Goal: Information Seeking & Learning: Check status

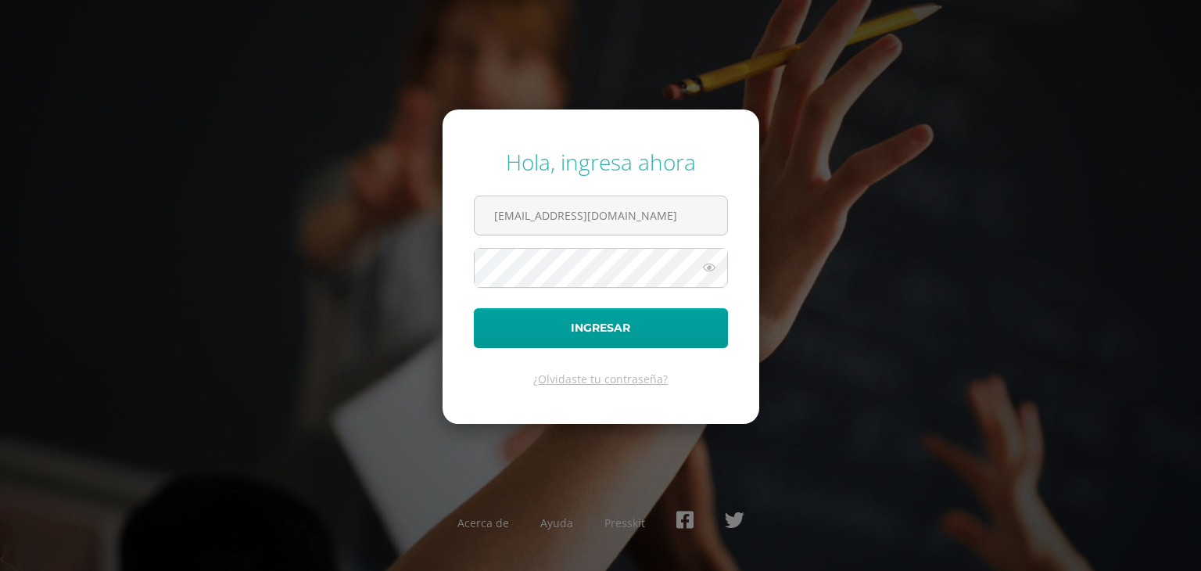
click at [707, 271] on icon at bounding box center [709, 267] width 20 height 19
click at [707, 271] on icon at bounding box center [708, 267] width 22 height 19
click at [664, 331] on button "Ingresar" at bounding box center [601, 328] width 254 height 40
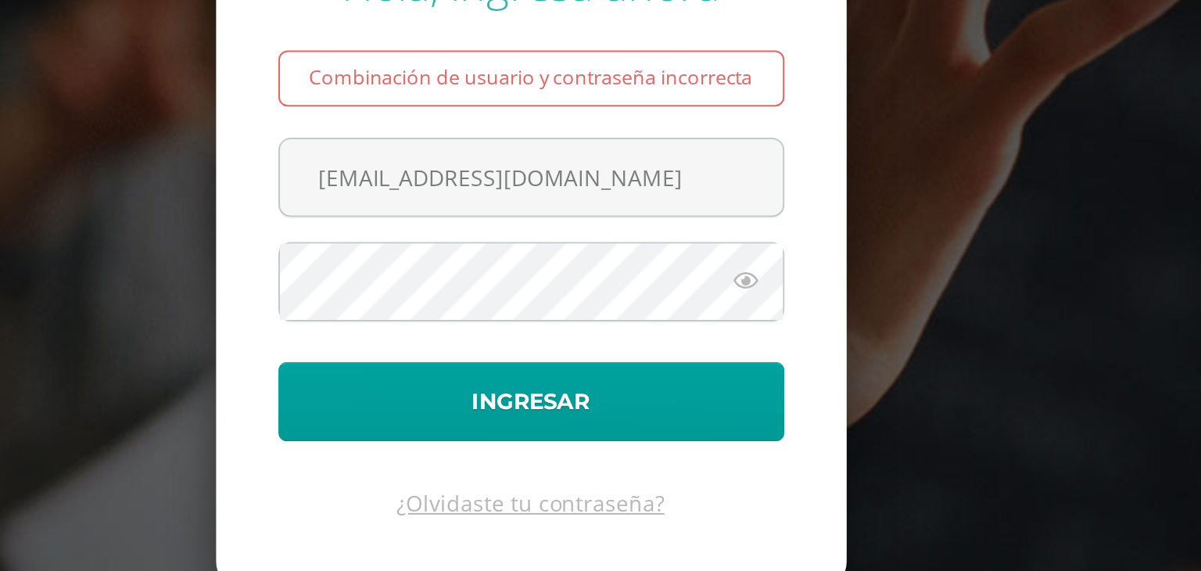
click at [655, 374] on form "Hola, ingresa ahora Combinación de usuario y contraseña incorrecta fatimahernan…" at bounding box center [600, 267] width 317 height 358
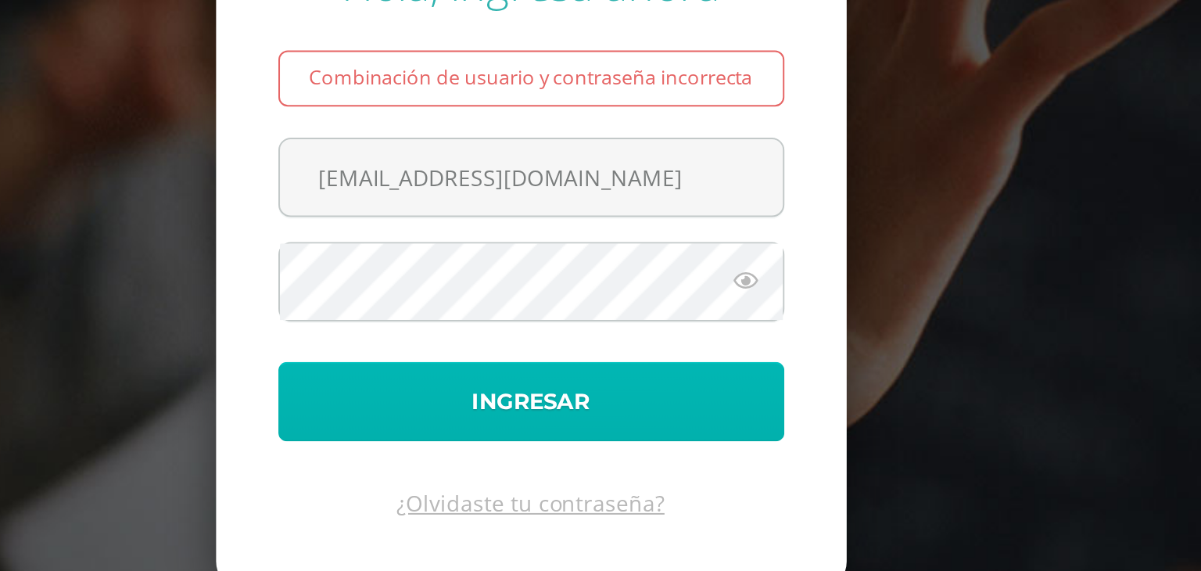
click at [627, 349] on button "Ingresar" at bounding box center [601, 350] width 254 height 40
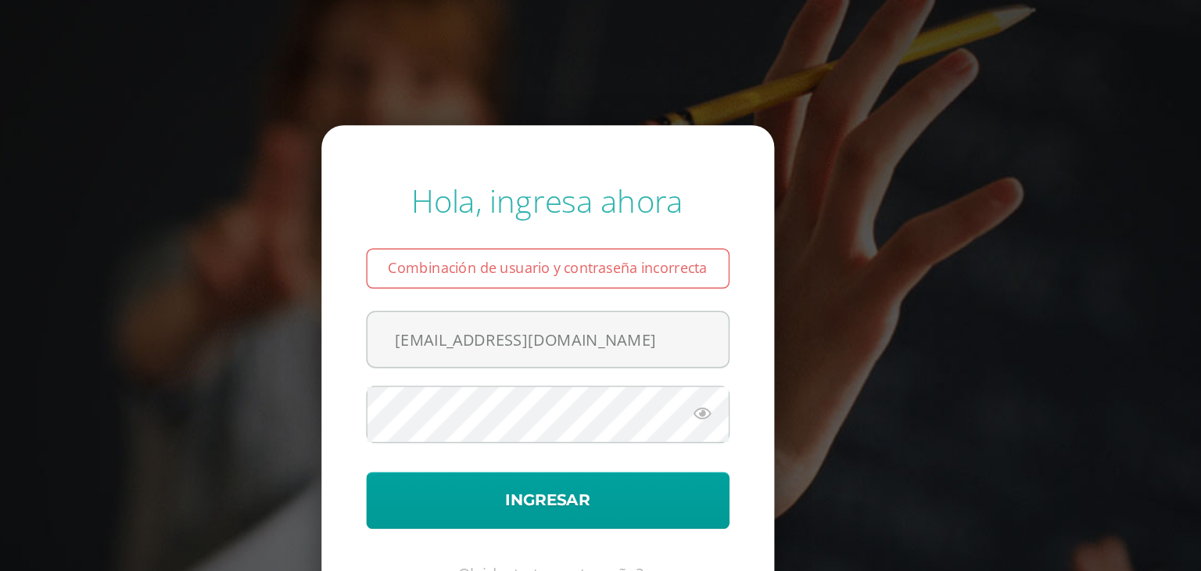
click at [713, 292] on icon at bounding box center [709, 289] width 20 height 19
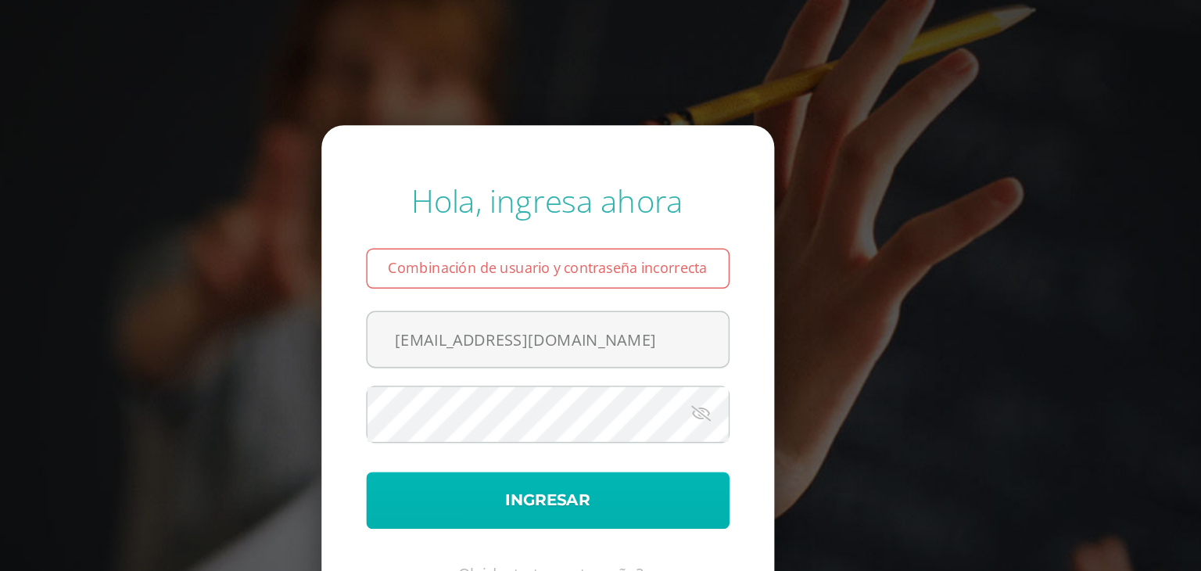
click at [597, 345] on button "Ingresar" at bounding box center [601, 350] width 254 height 40
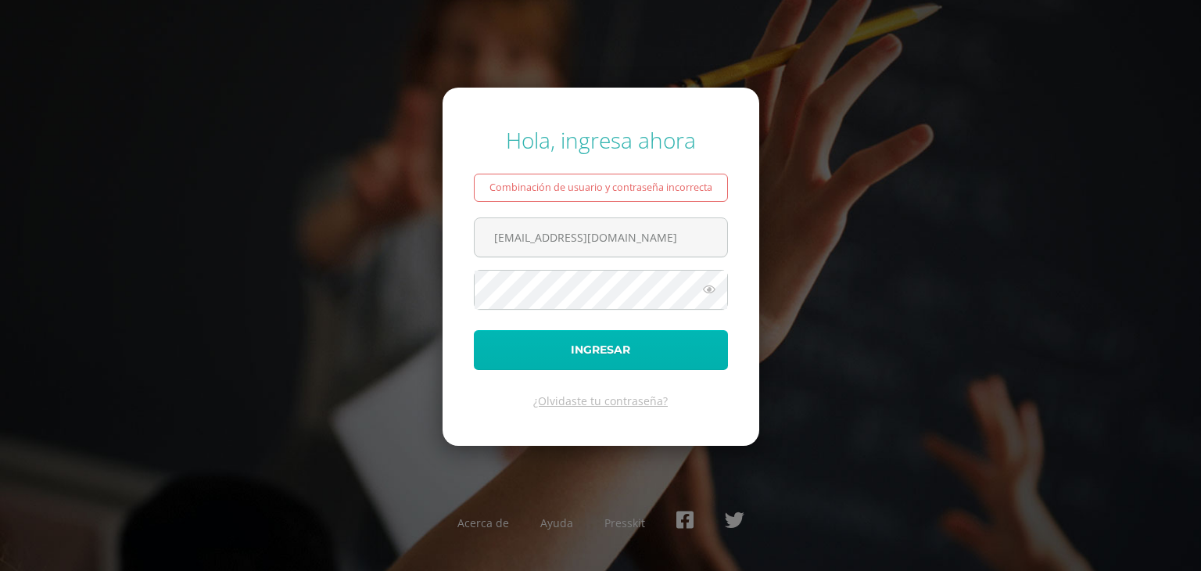
click at [568, 345] on button "Ingresar" at bounding box center [601, 350] width 254 height 40
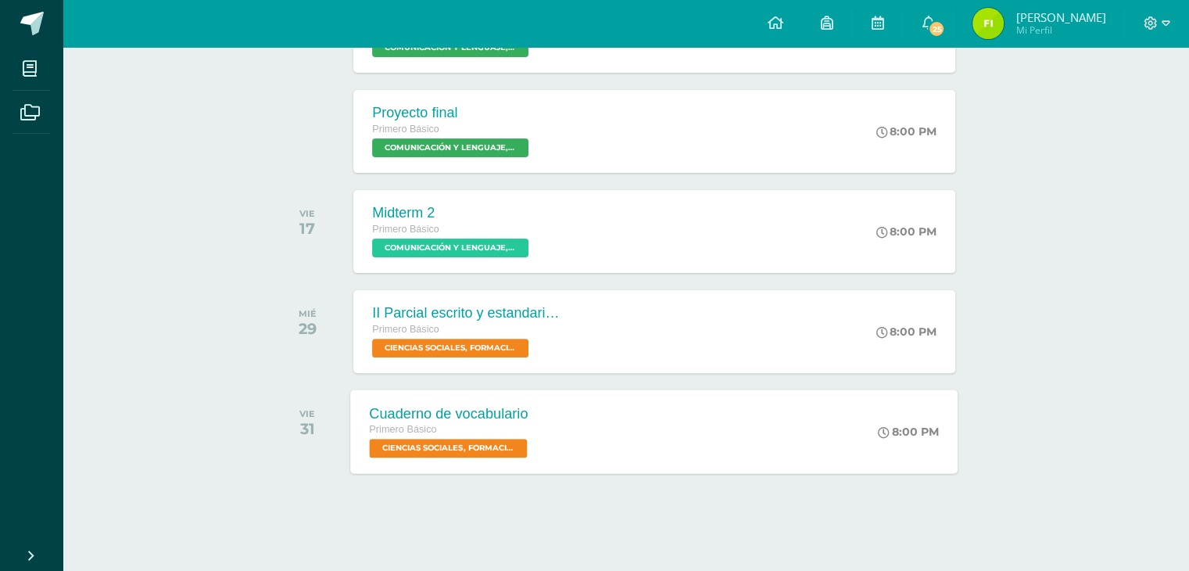
scroll to position [410, 0]
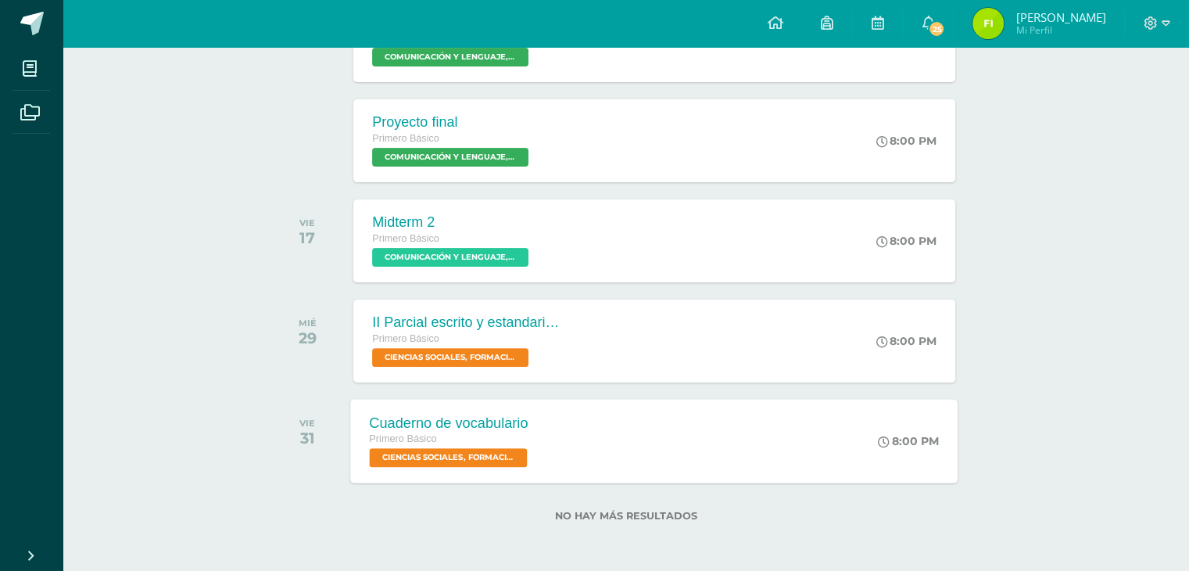
click at [485, 436] on div "Primero Básico" at bounding box center [451, 439] width 162 height 17
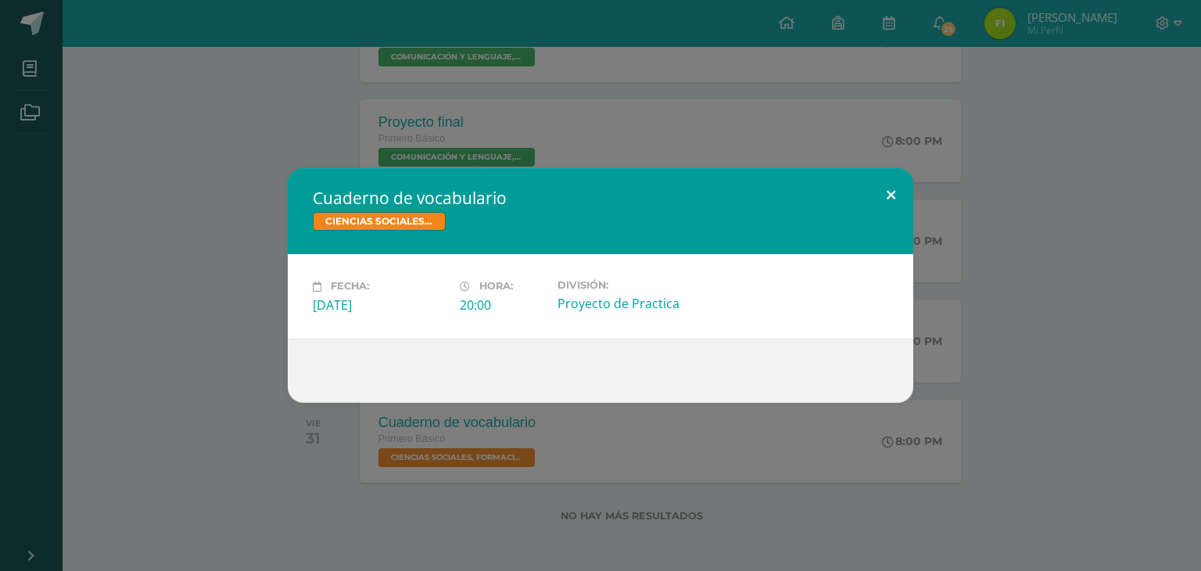
click at [906, 184] on button at bounding box center [890, 194] width 45 height 53
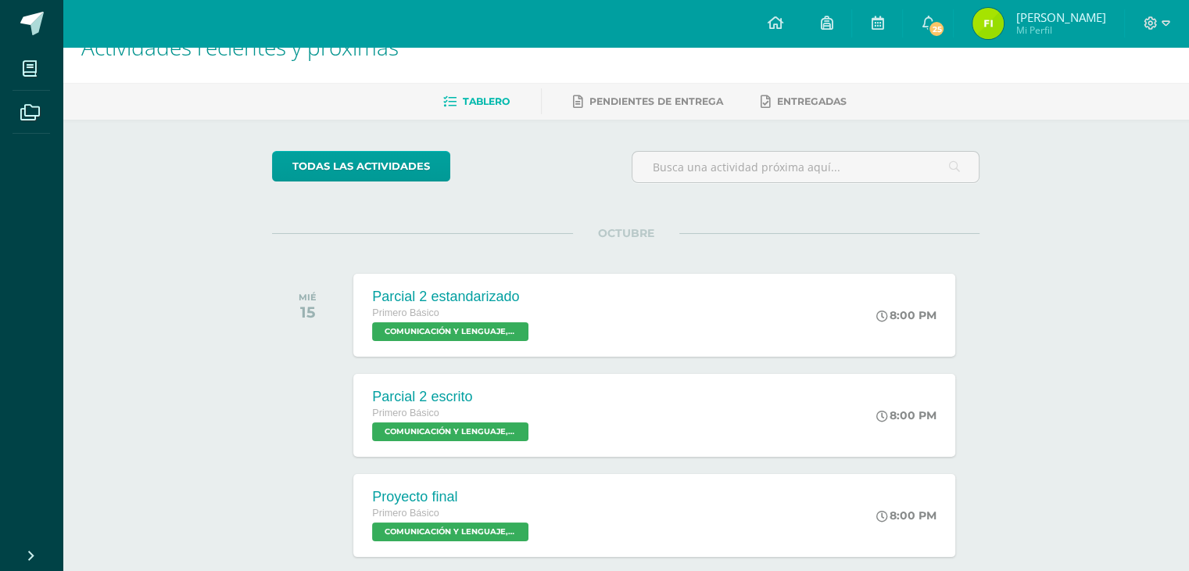
scroll to position [0, 0]
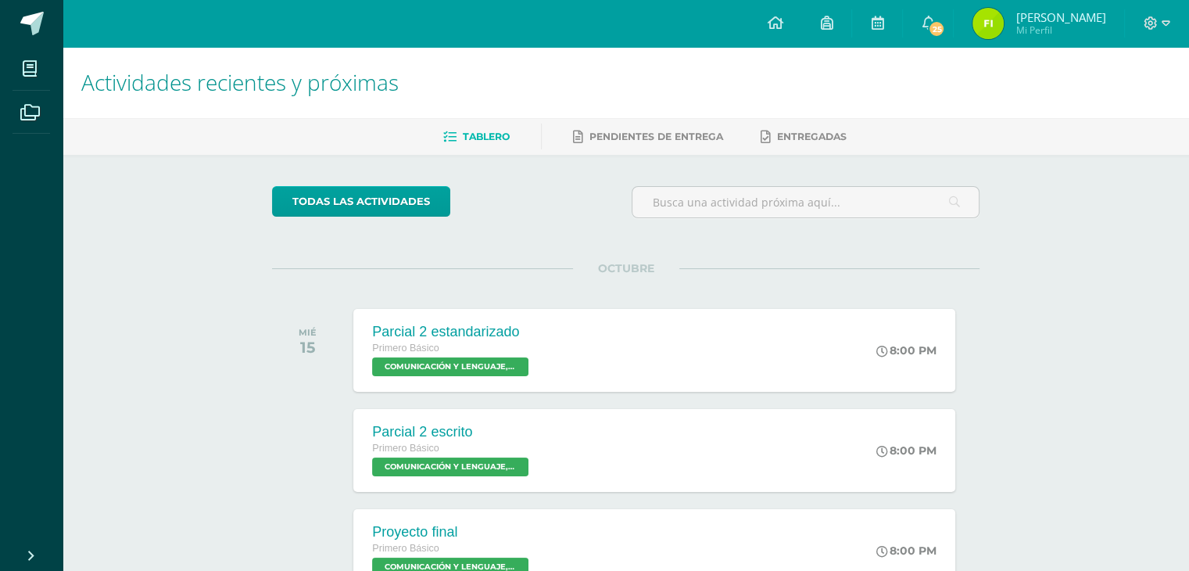
click at [1033, 29] on span "Mi Perfil" at bounding box center [1060, 29] width 90 height 13
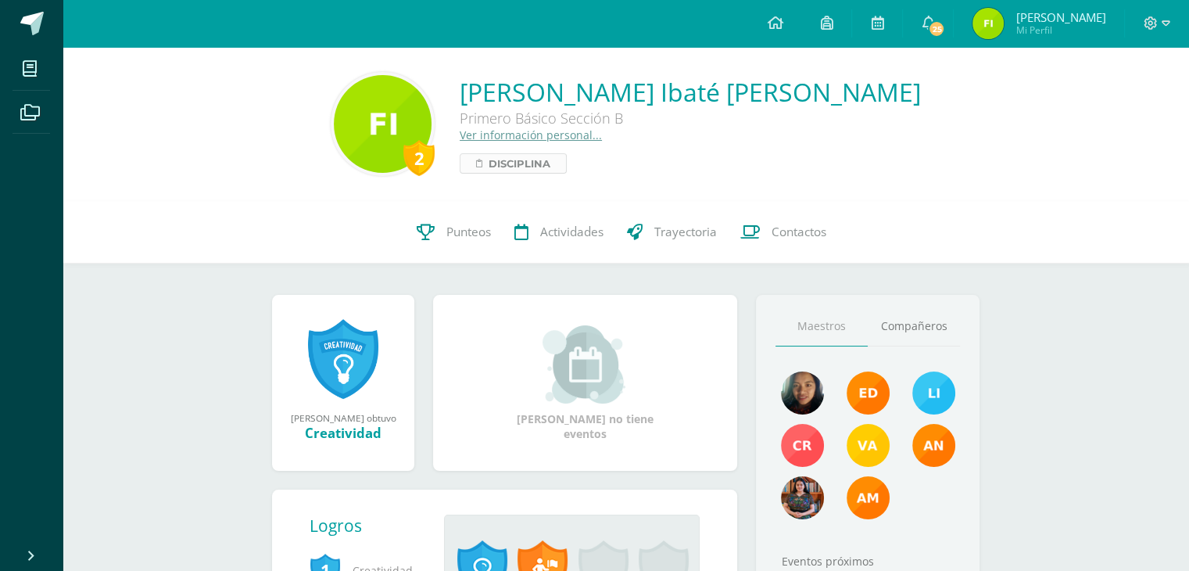
click at [550, 161] on span "Disciplina" at bounding box center [520, 163] width 62 height 19
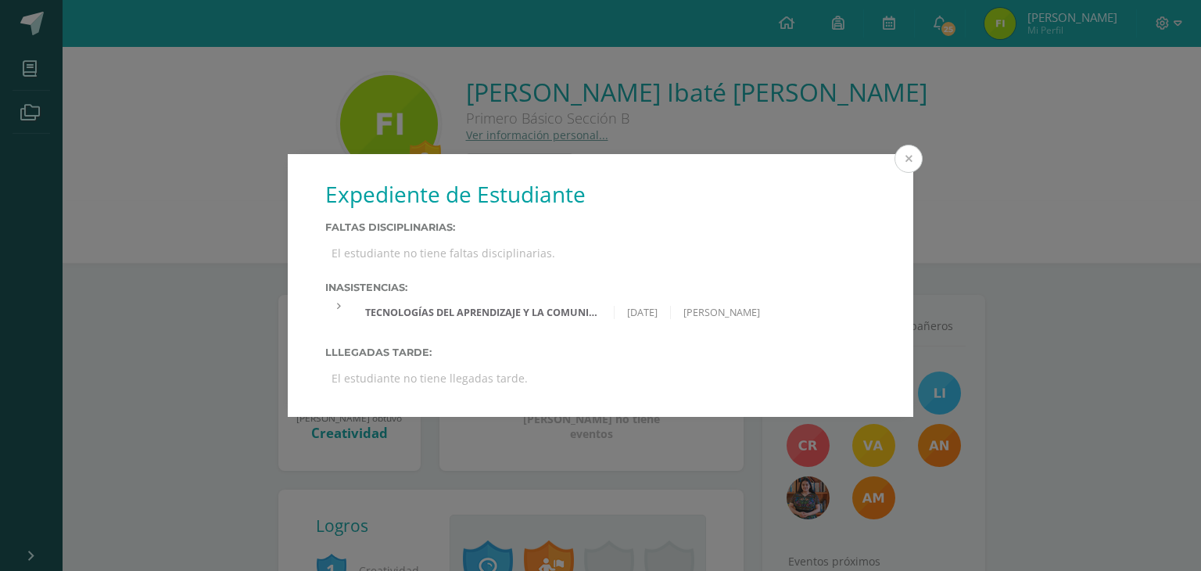
click at [909, 157] on button at bounding box center [908, 159] width 28 height 28
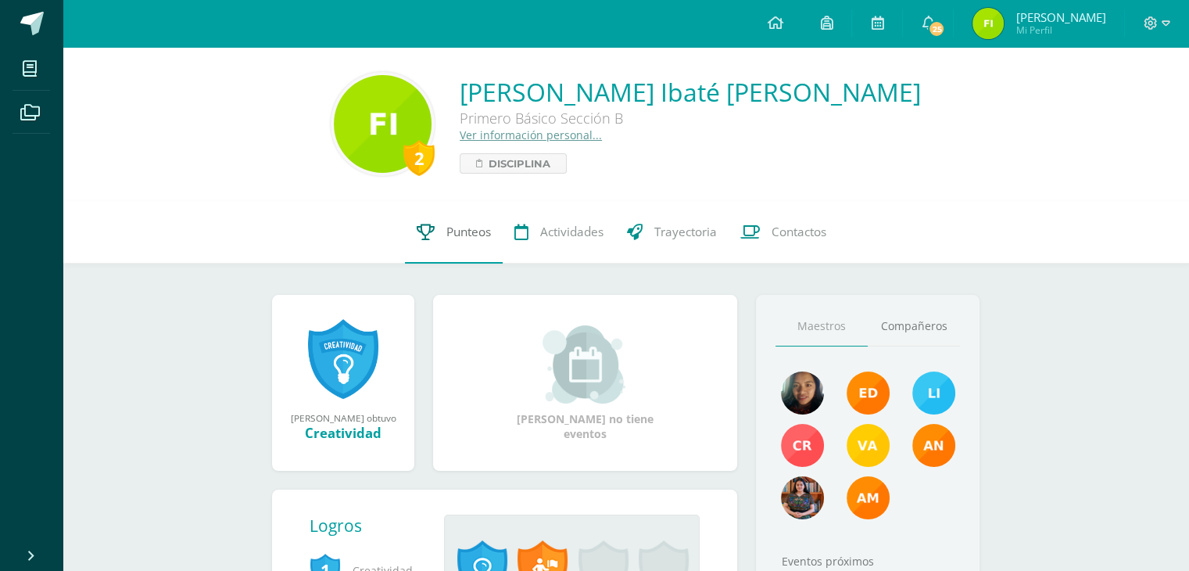
click at [435, 226] on link "Punteos" at bounding box center [454, 232] width 98 height 63
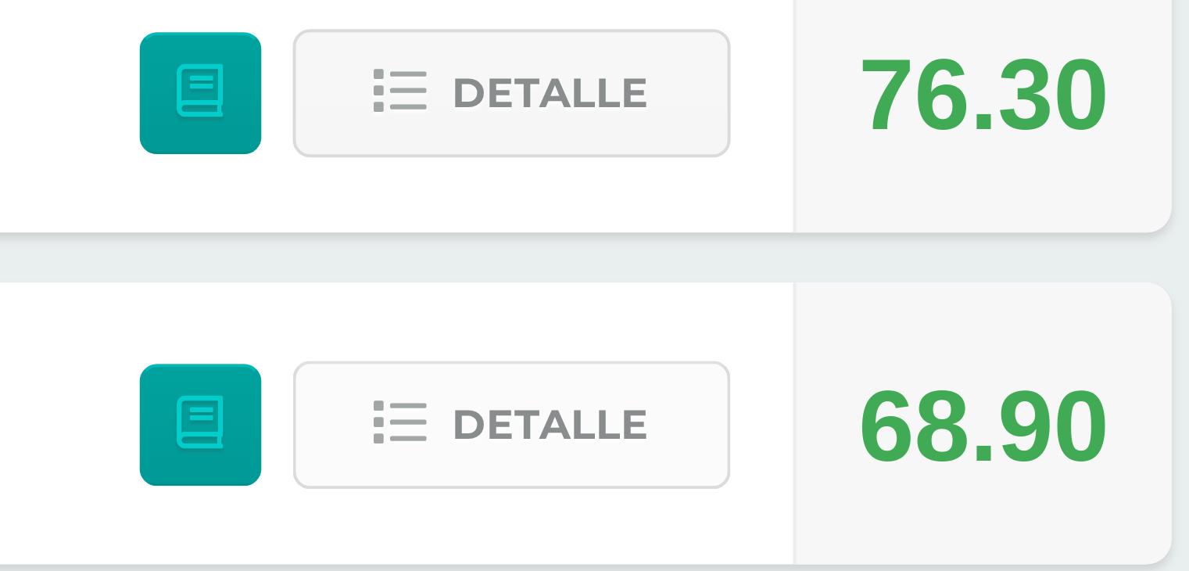
scroll to position [86, 0]
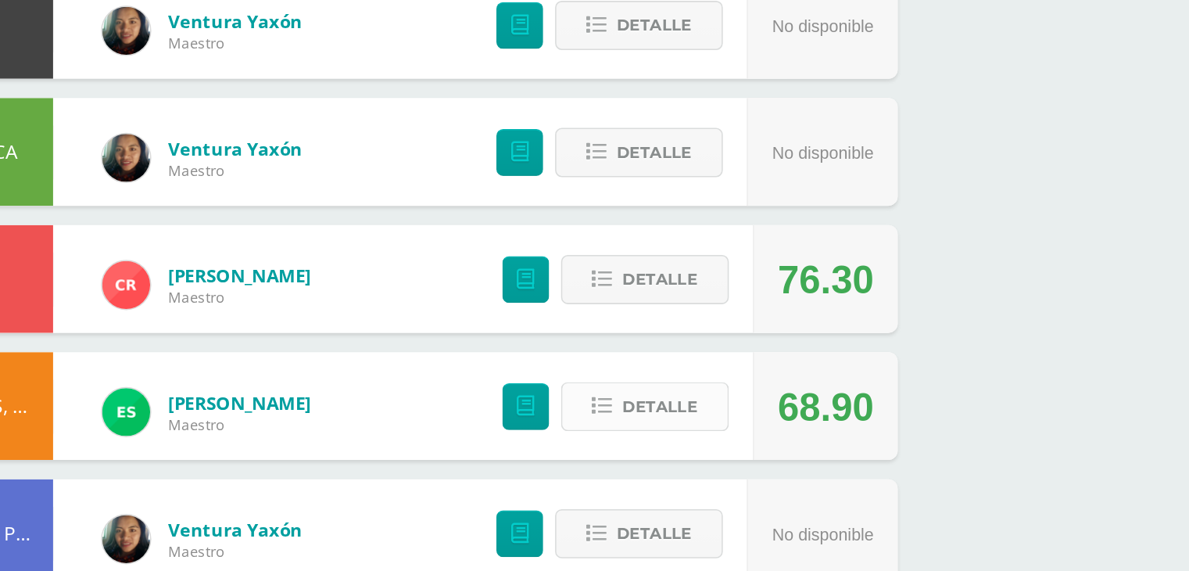
click at [833, 432] on span "Detalle" at bounding box center [824, 444] width 49 height 29
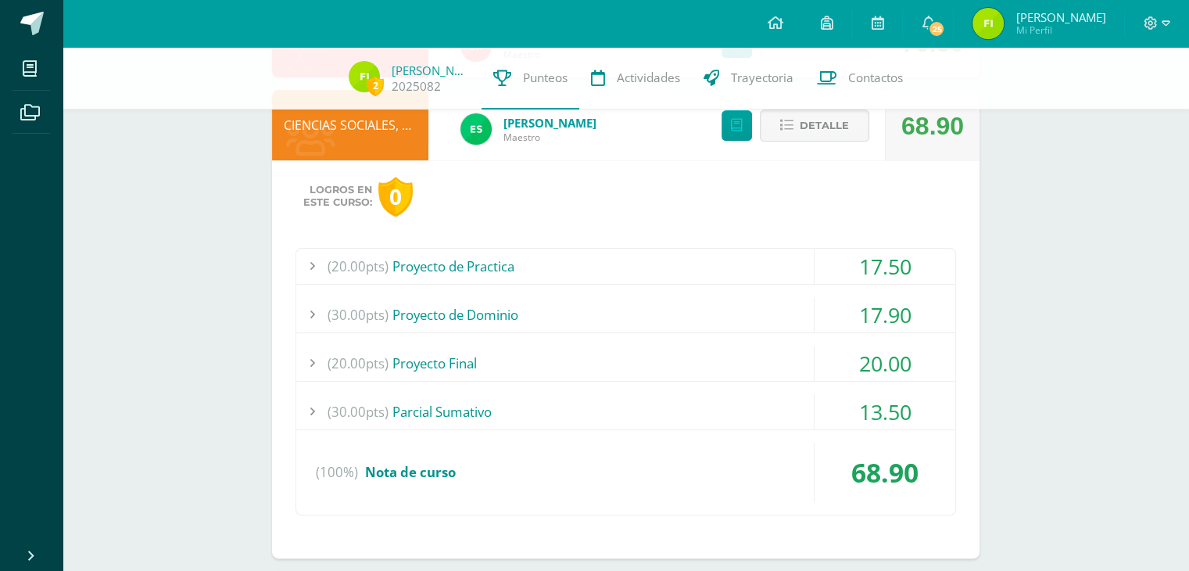
scroll to position [409, 0]
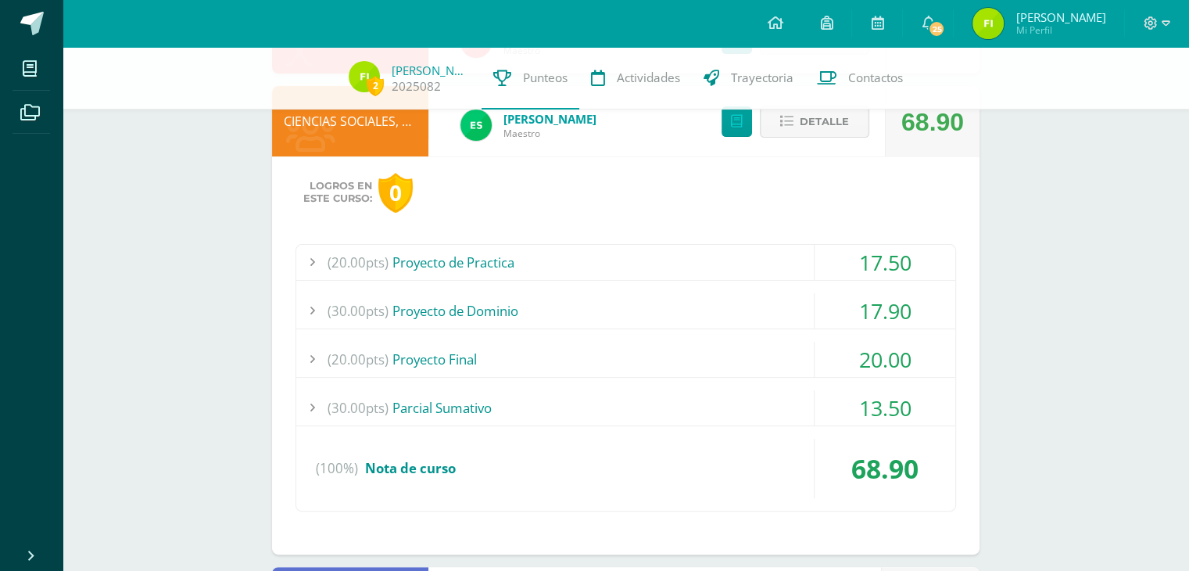
click at [307, 253] on div at bounding box center [311, 262] width 31 height 35
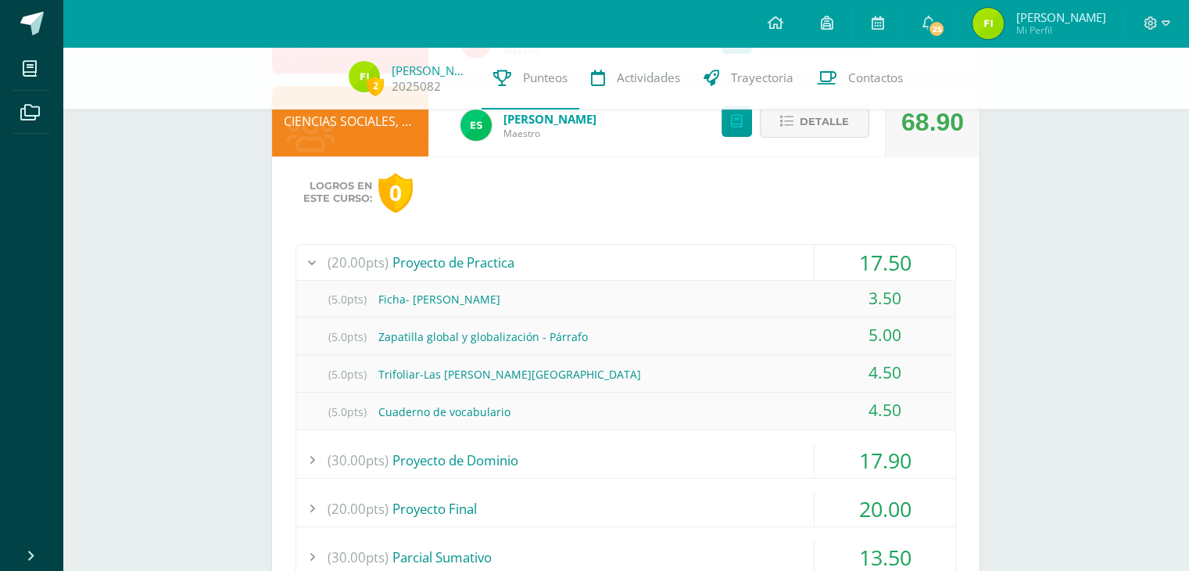
click at [307, 253] on div at bounding box center [311, 262] width 31 height 35
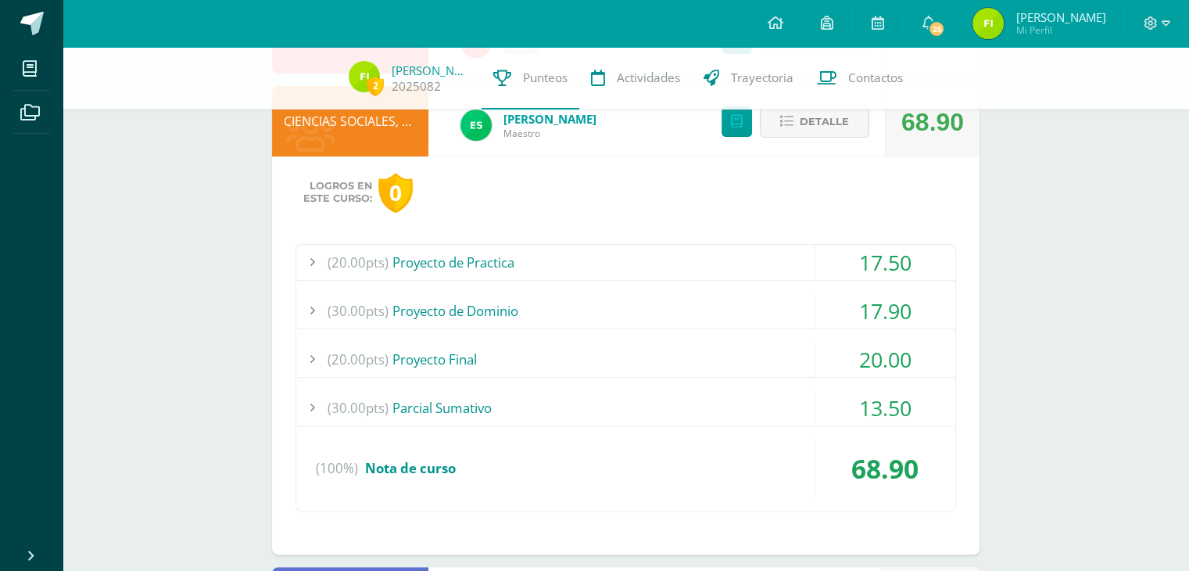
click at [320, 323] on div at bounding box center [311, 310] width 31 height 35
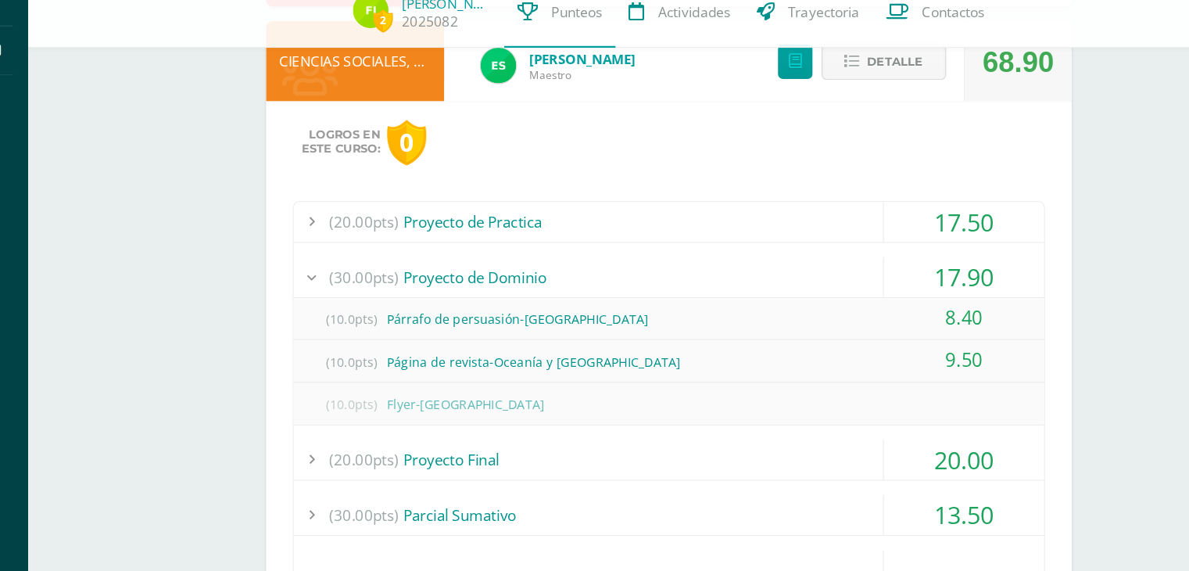
click at [303, 315] on div at bounding box center [311, 310] width 31 height 35
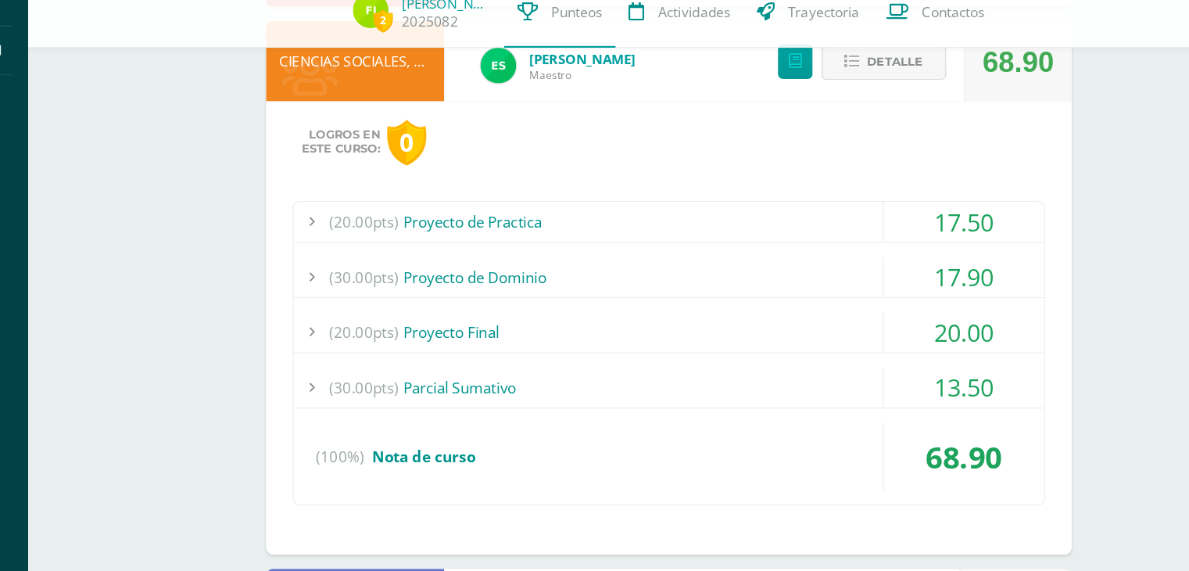
click at [313, 356] on div at bounding box center [311, 359] width 31 height 35
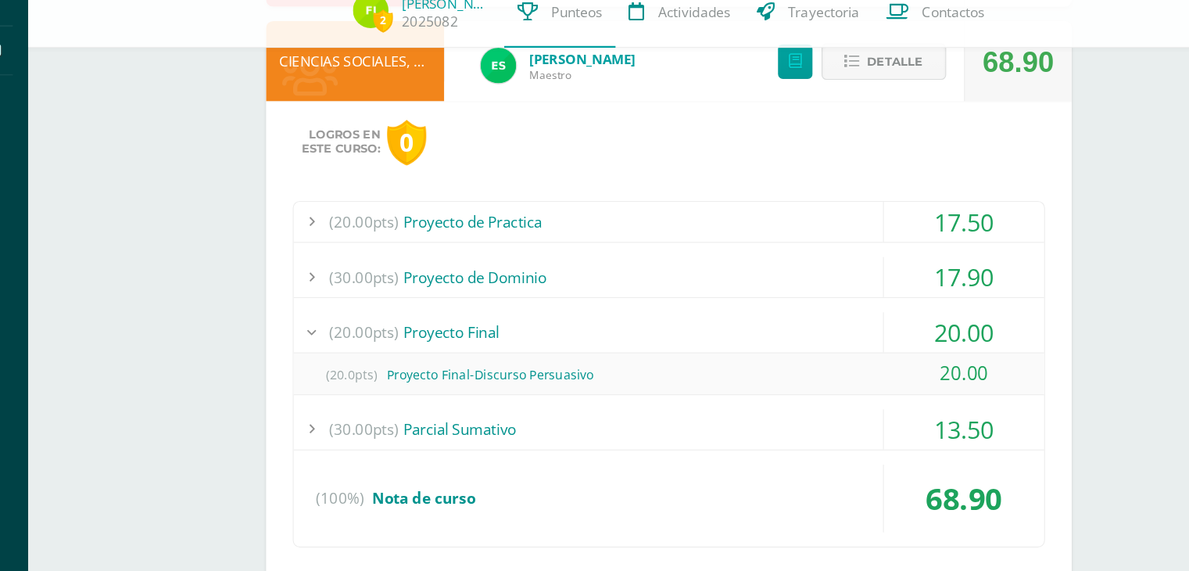
click at [313, 356] on div at bounding box center [311, 359] width 31 height 35
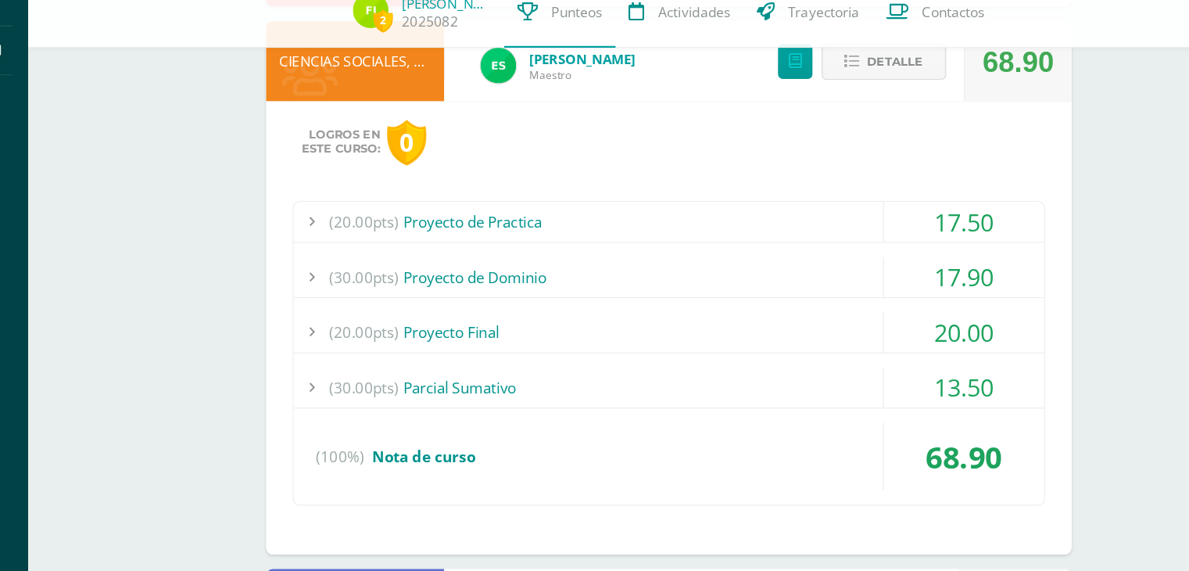
click at [311, 400] on div at bounding box center [311, 407] width 31 height 35
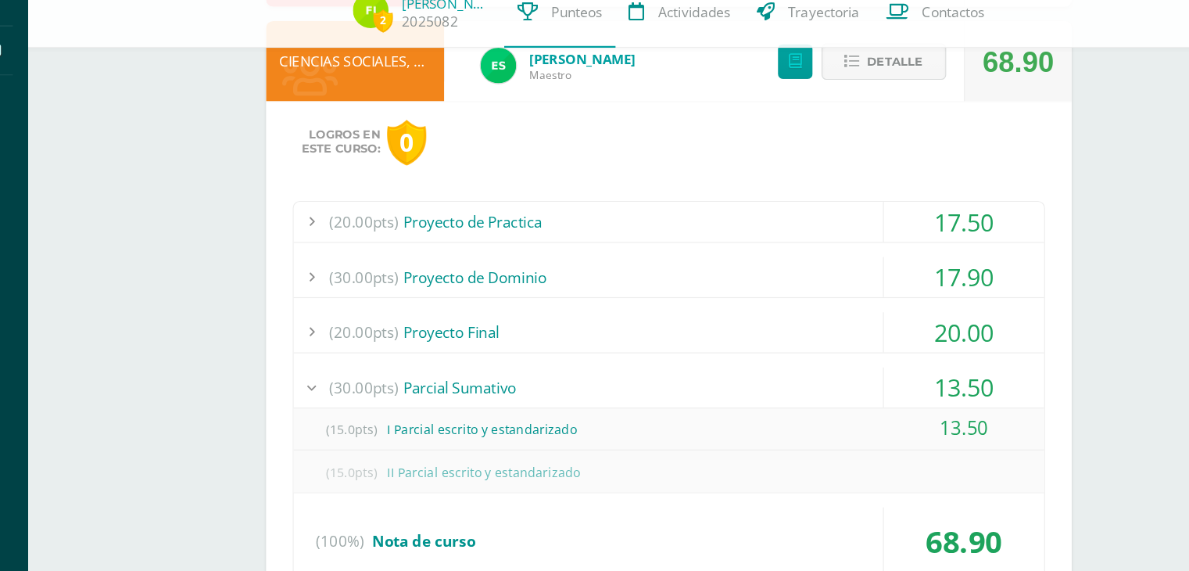
click at [311, 400] on div at bounding box center [311, 407] width 31 height 35
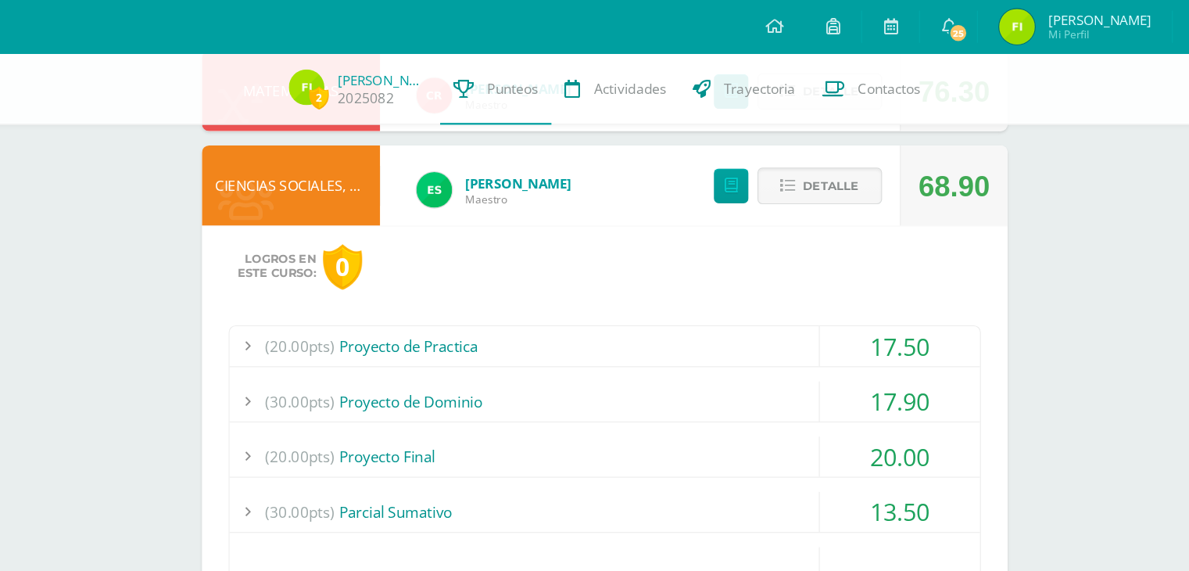
scroll to position [358, 0]
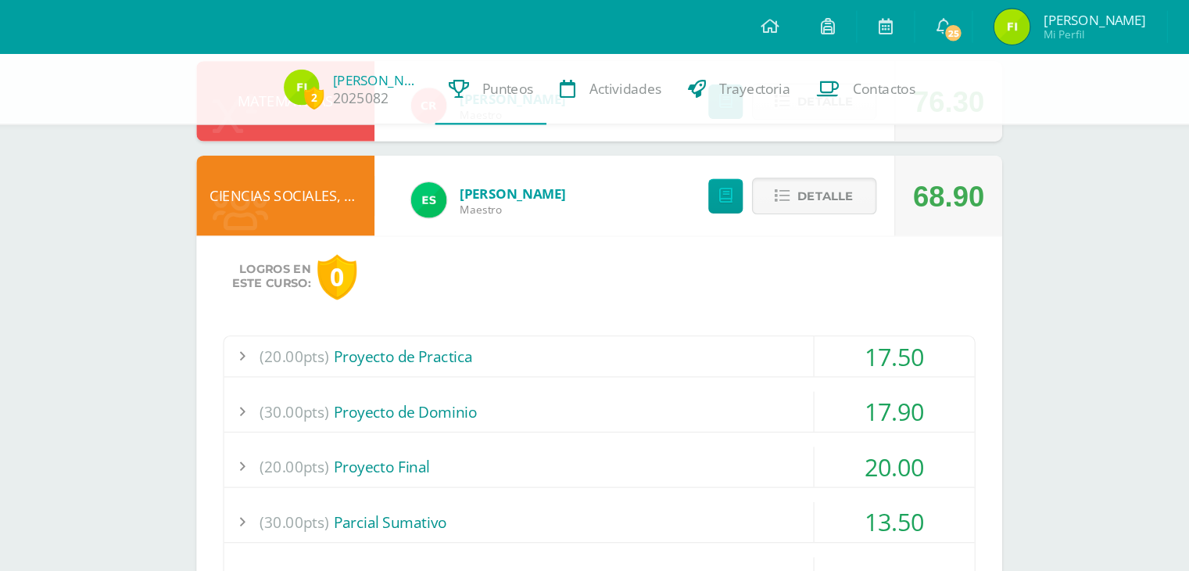
click at [831, 152] on div "Detalle" at bounding box center [791, 172] width 187 height 70
click at [816, 174] on span "Detalle" at bounding box center [824, 172] width 49 height 29
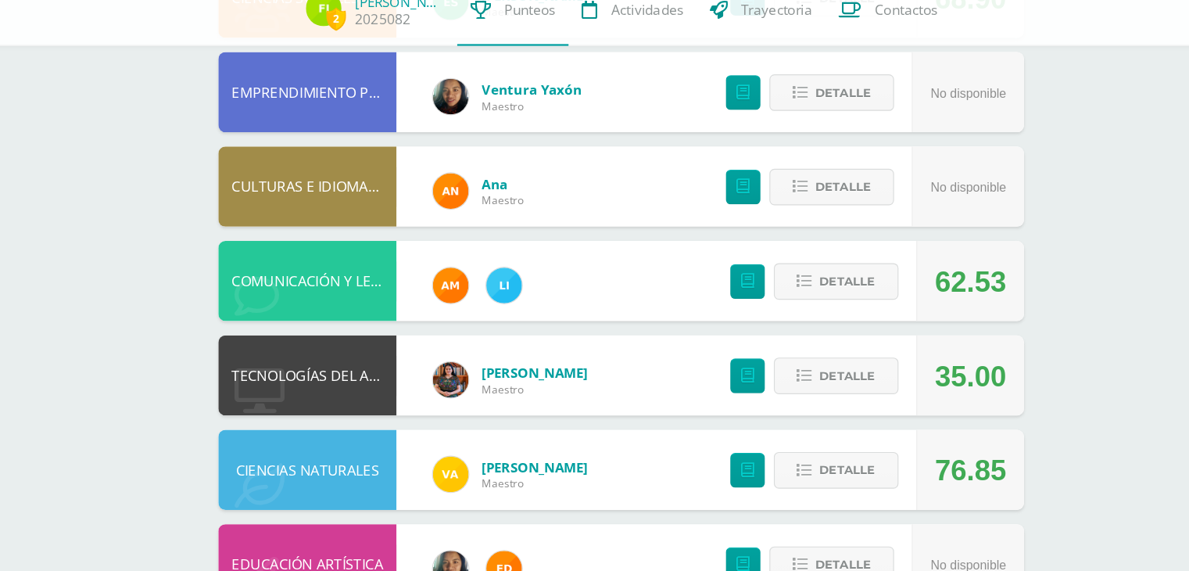
scroll to position [464, 0]
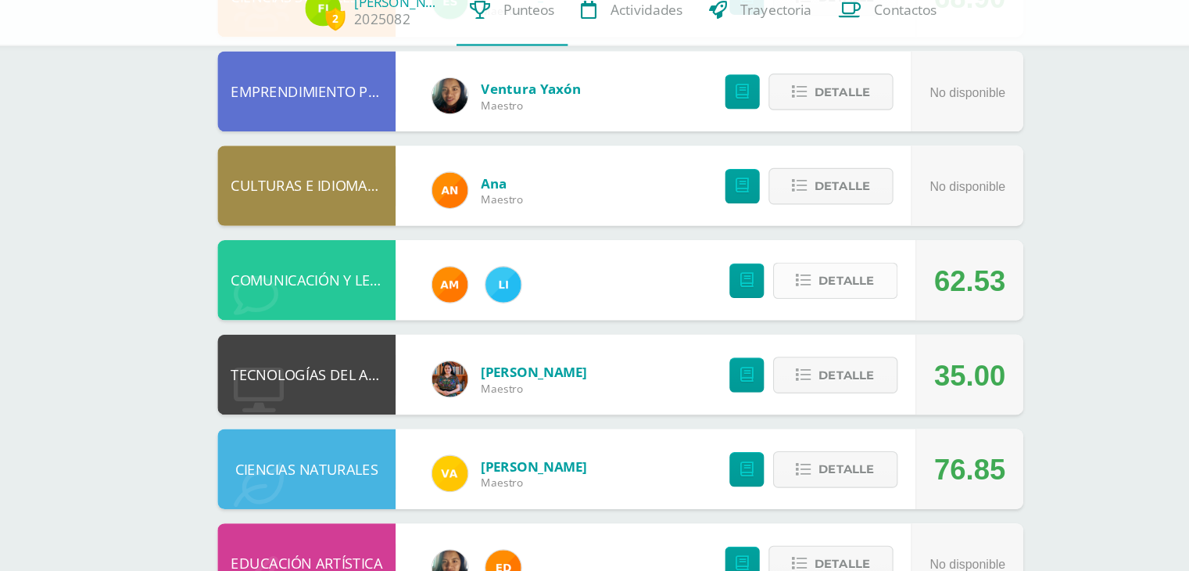
click at [832, 324] on span "Detalle" at bounding box center [824, 315] width 49 height 29
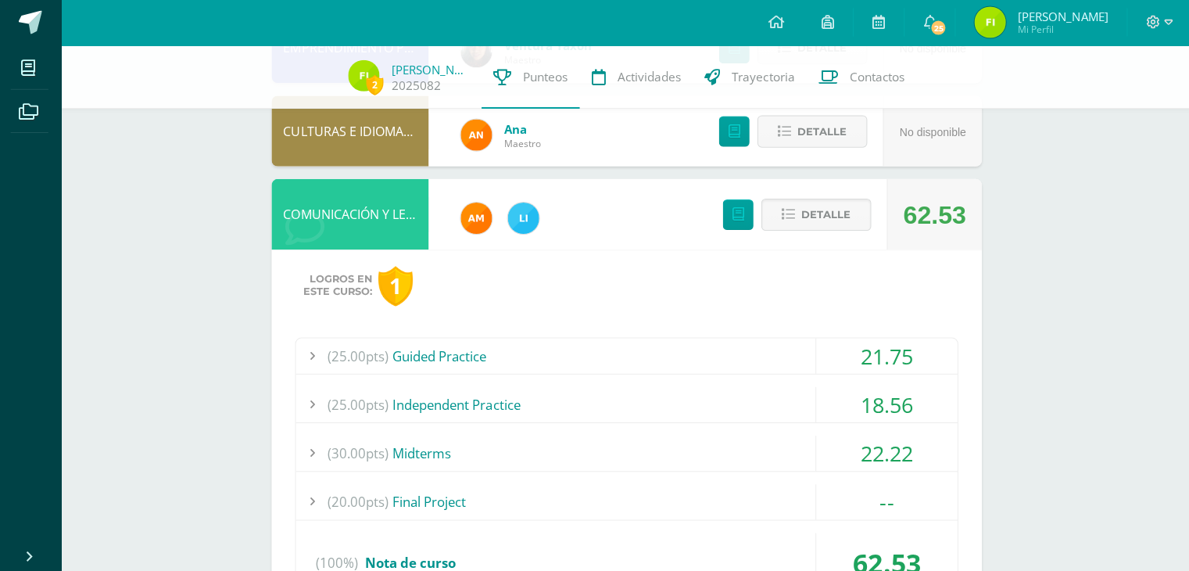
scroll to position [564, 0]
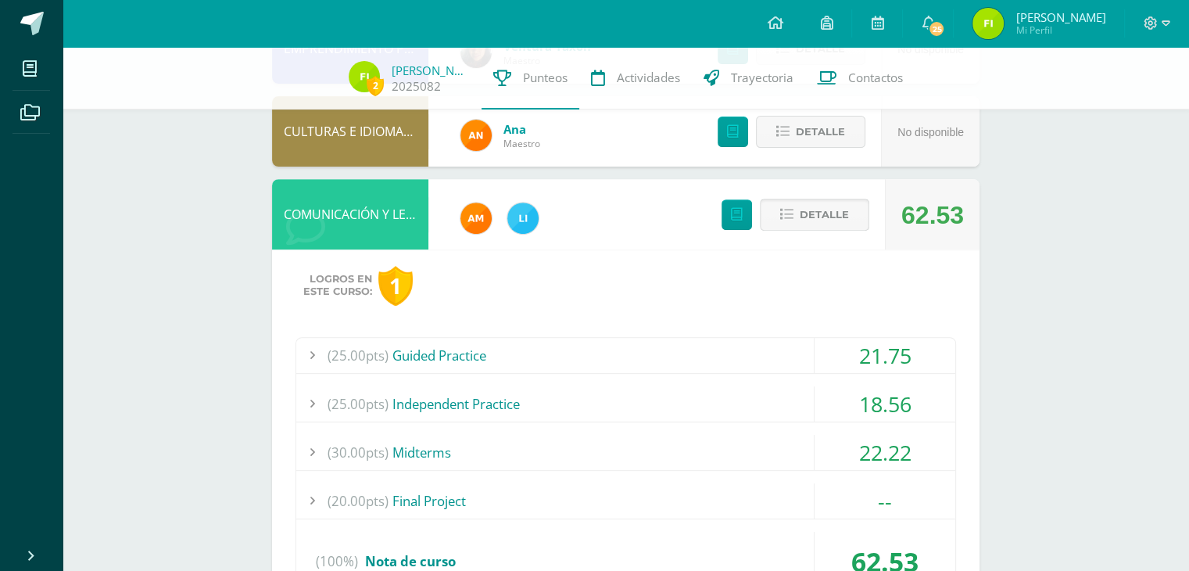
click at [829, 226] on span "Detalle" at bounding box center [824, 214] width 49 height 29
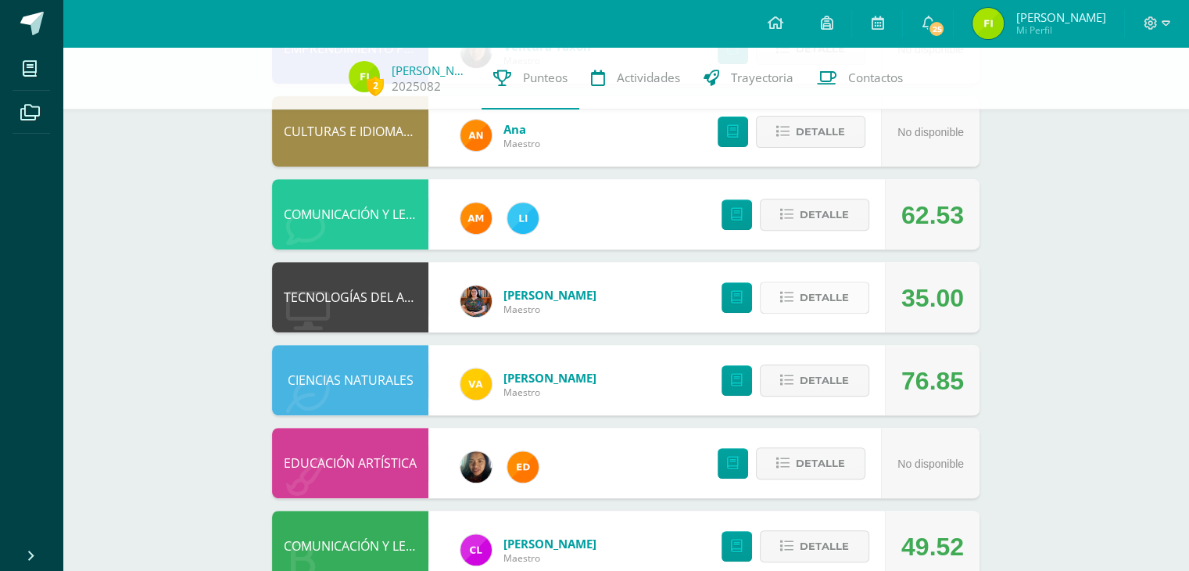
click at [810, 312] on span "Detalle" at bounding box center [824, 297] width 49 height 29
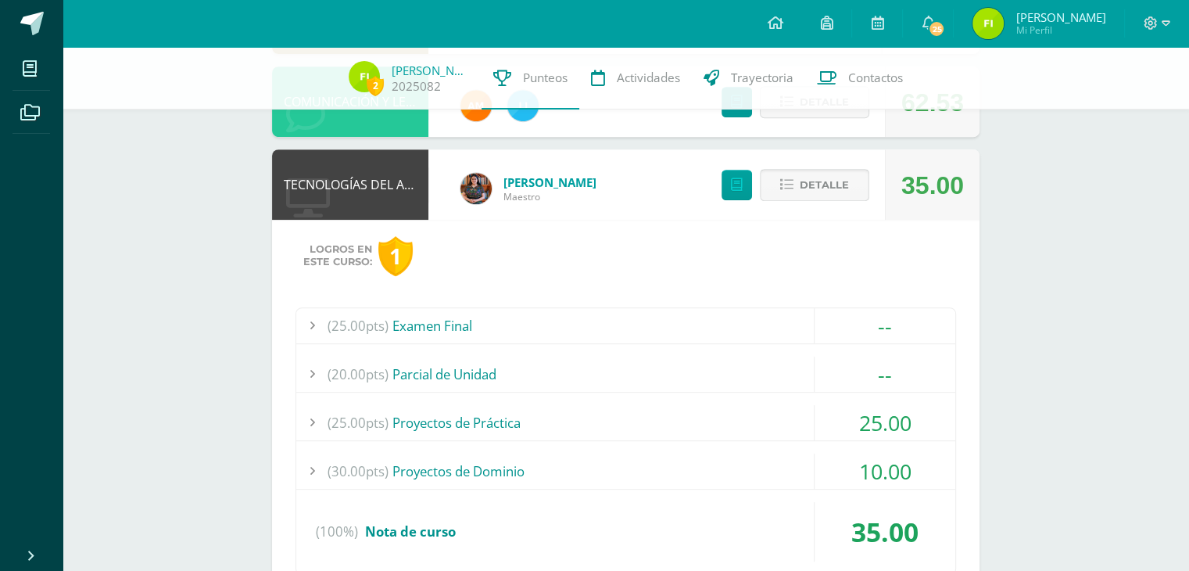
scroll to position [685, 0]
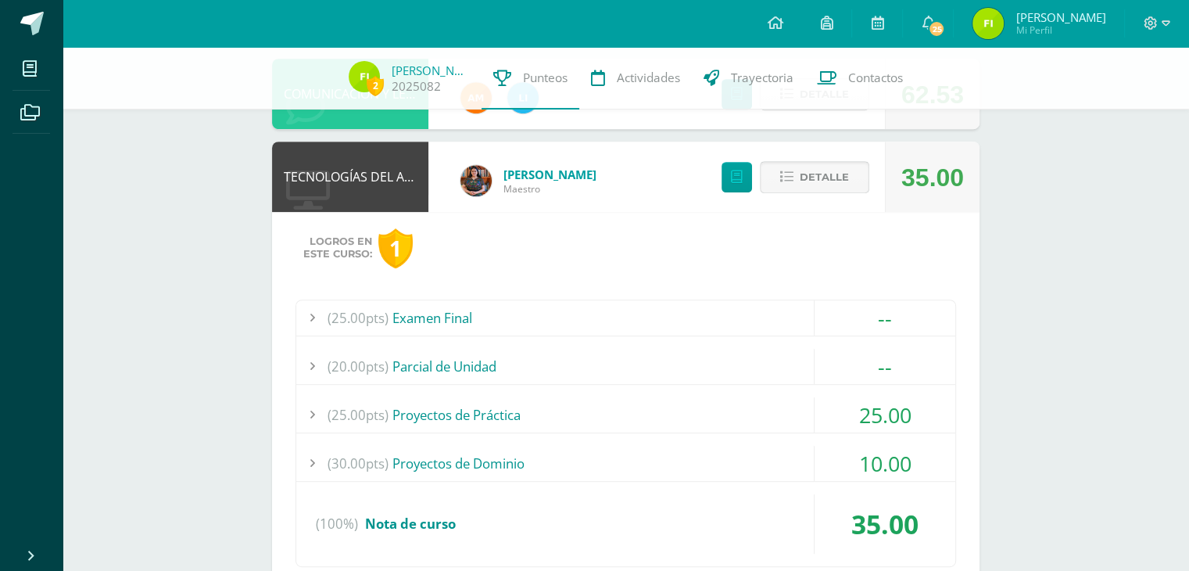
click at [836, 188] on span "Detalle" at bounding box center [824, 177] width 49 height 29
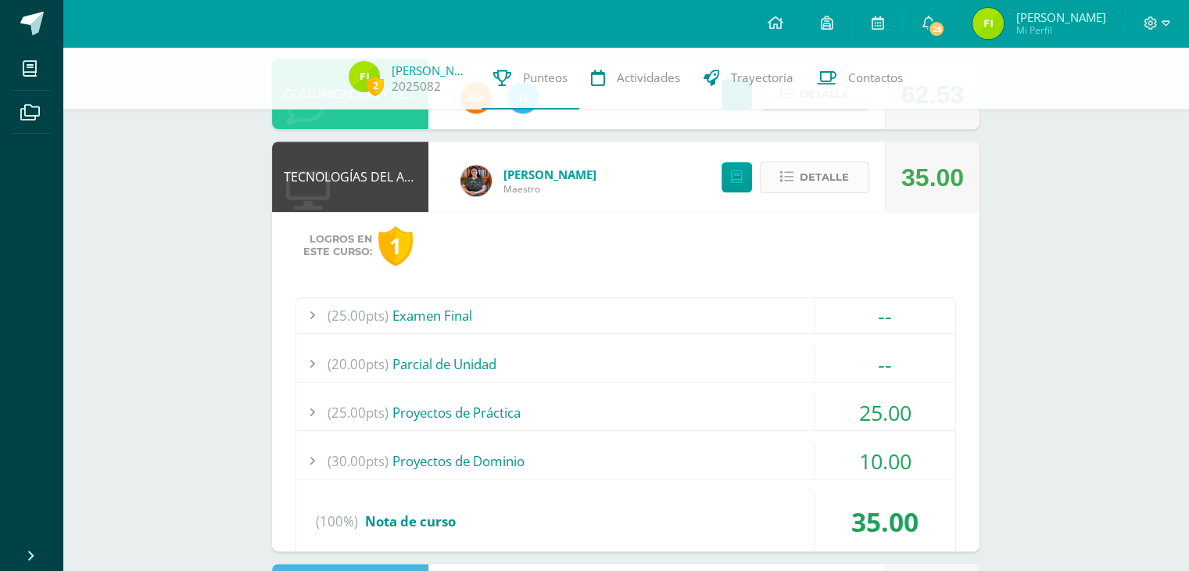
scroll to position [607, 0]
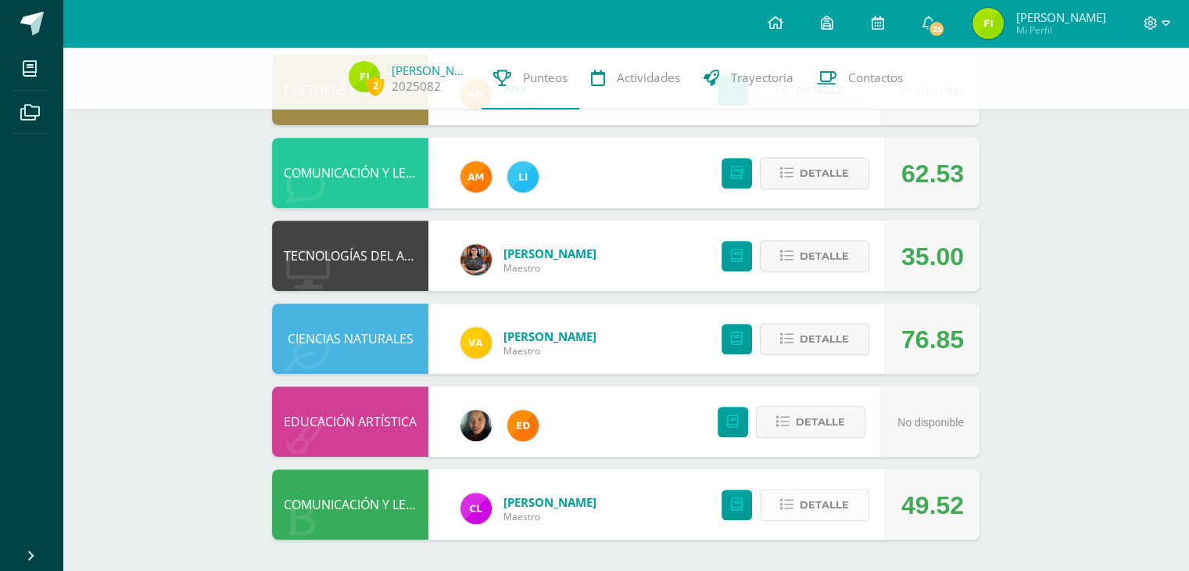
click at [789, 513] on button "Detalle" at bounding box center [814, 505] width 109 height 32
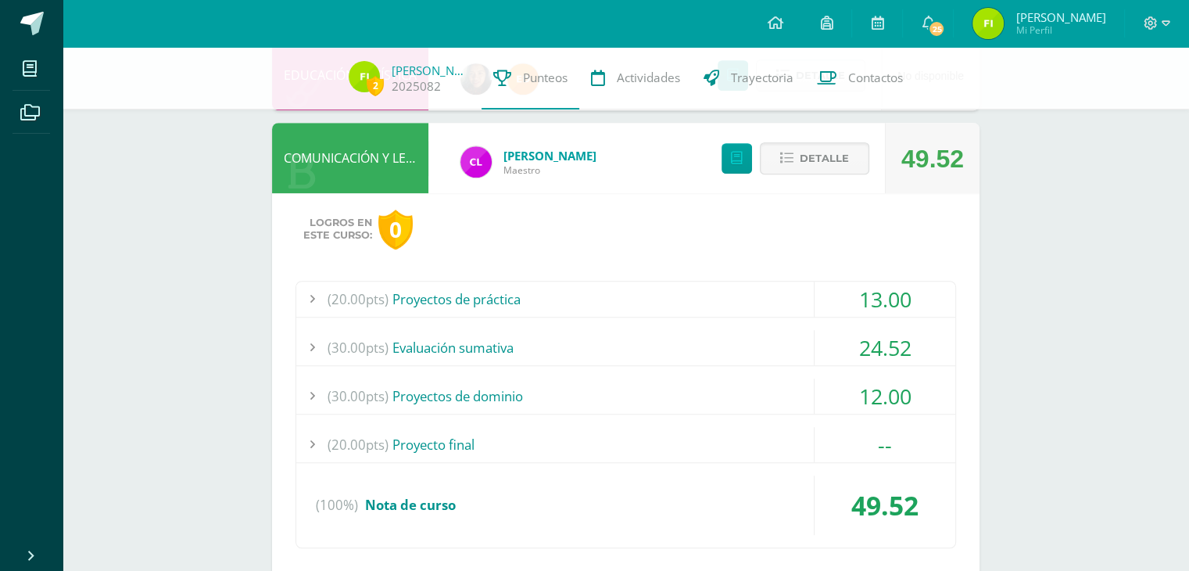
scroll to position [954, 0]
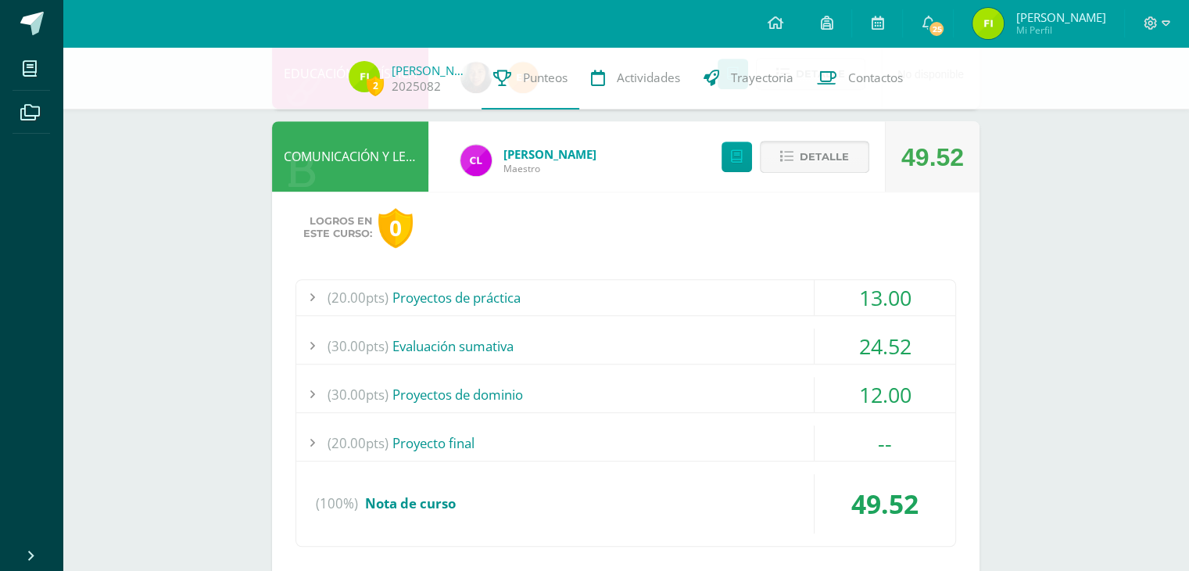
click at [813, 170] on span "Detalle" at bounding box center [824, 156] width 49 height 29
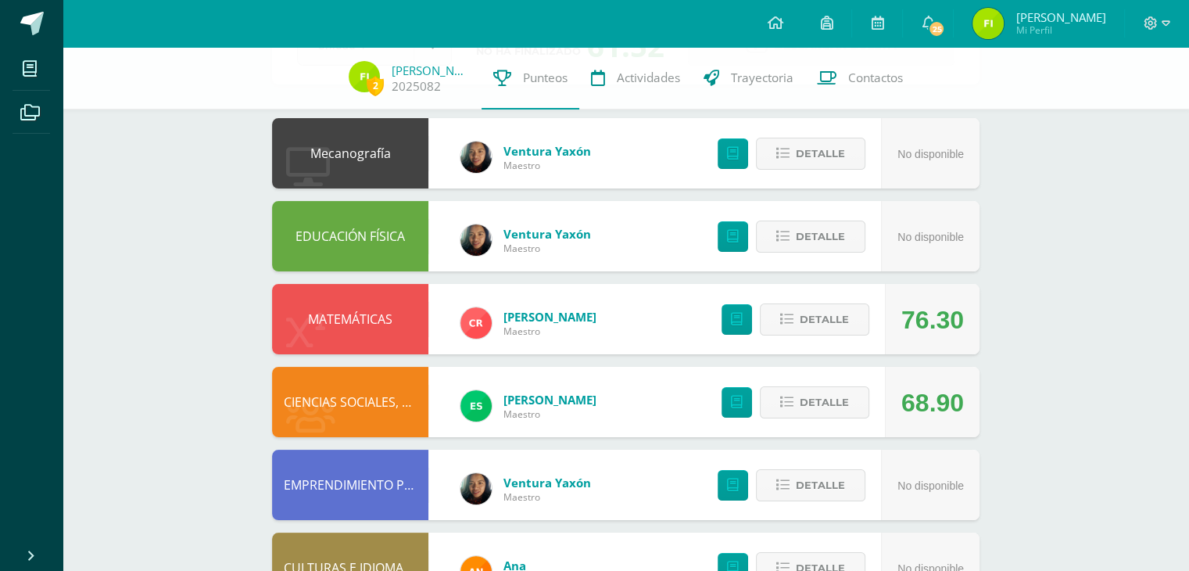
scroll to position [0, 0]
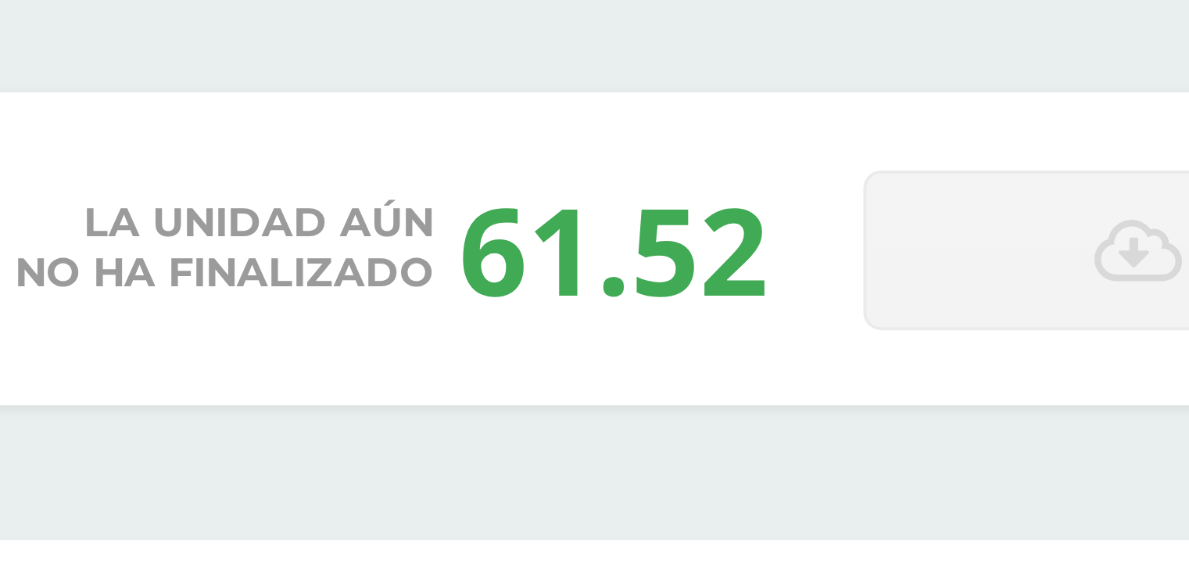
drag, startPoint x: 585, startPoint y: 179, endPoint x: 667, endPoint y: 188, distance: 81.8
click at [667, 188] on div "La unidad aún no ha finalizado 61.52" at bounding box center [569, 179] width 211 height 41
copy div "61.52"
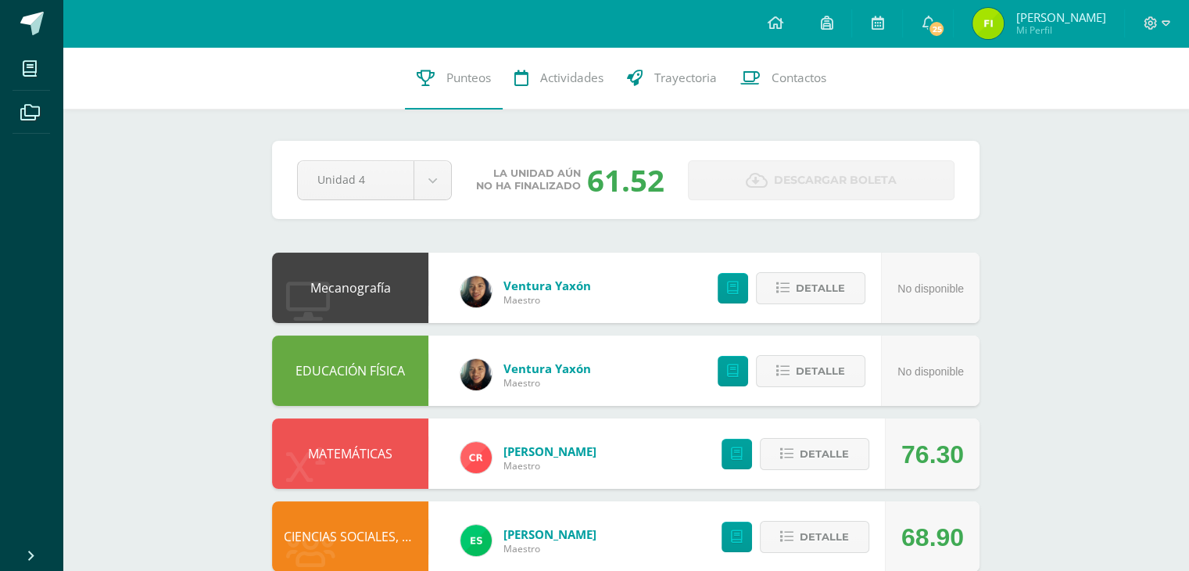
click at [1173, 9] on div at bounding box center [1157, 23] width 64 height 47
click at [1163, 20] on icon at bounding box center [1166, 22] width 9 height 5
click at [1106, 105] on span "Cerrar sesión" at bounding box center [1115, 105] width 70 height 15
